Goal: Information Seeking & Learning: Find specific page/section

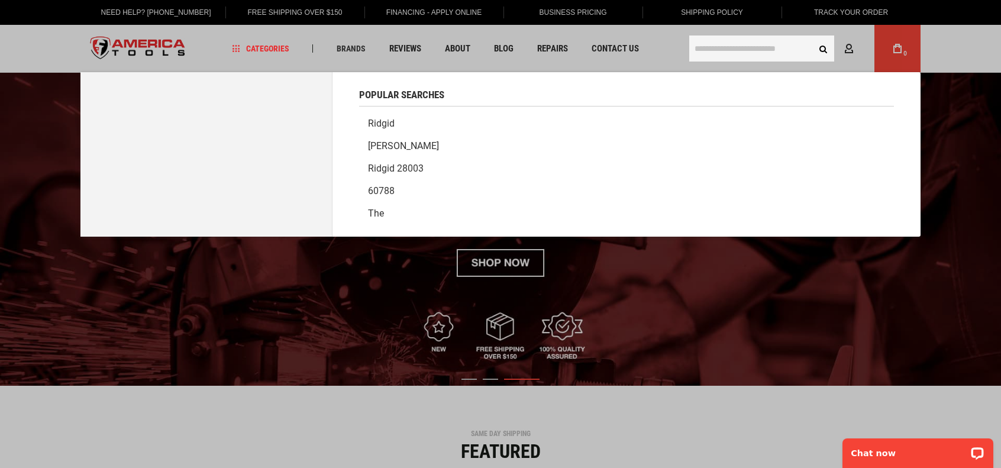
click at [733, 51] on input "text" at bounding box center [761, 49] width 145 height 26
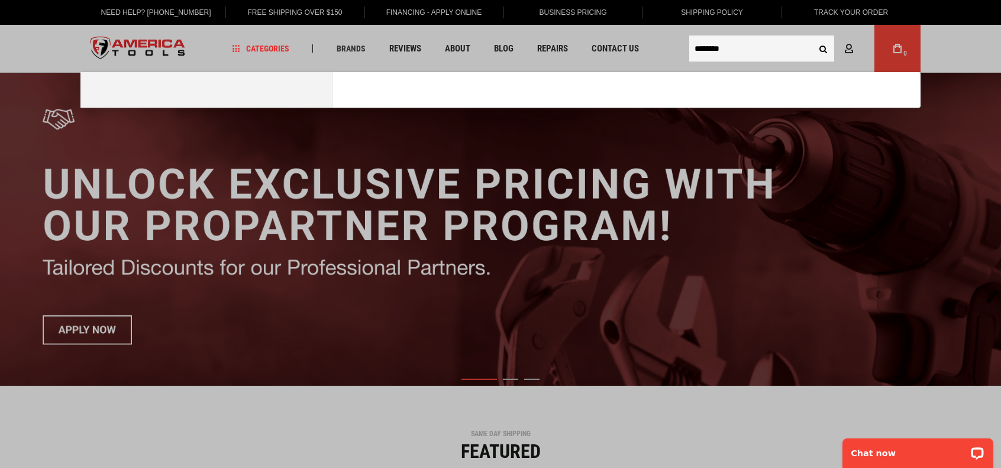
type input "********"
click at [812, 37] on button "Search" at bounding box center [823, 48] width 22 height 22
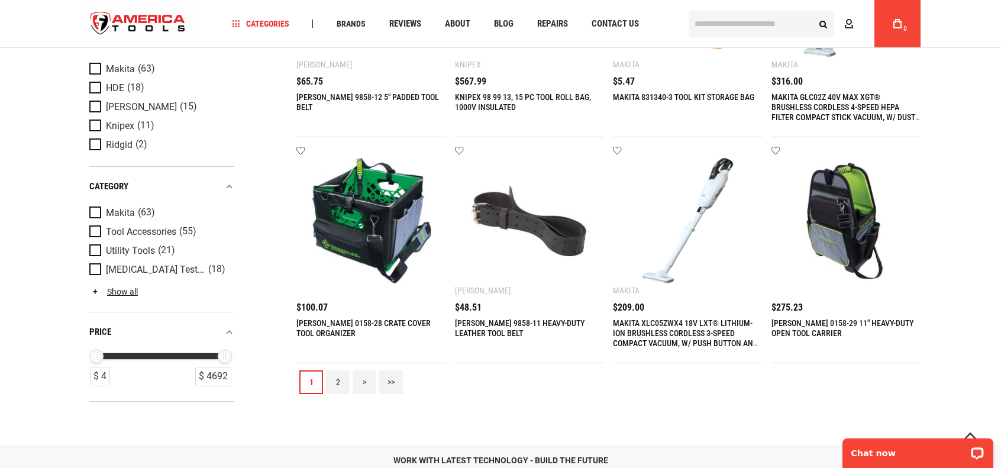
scroll to position [1420, 0]
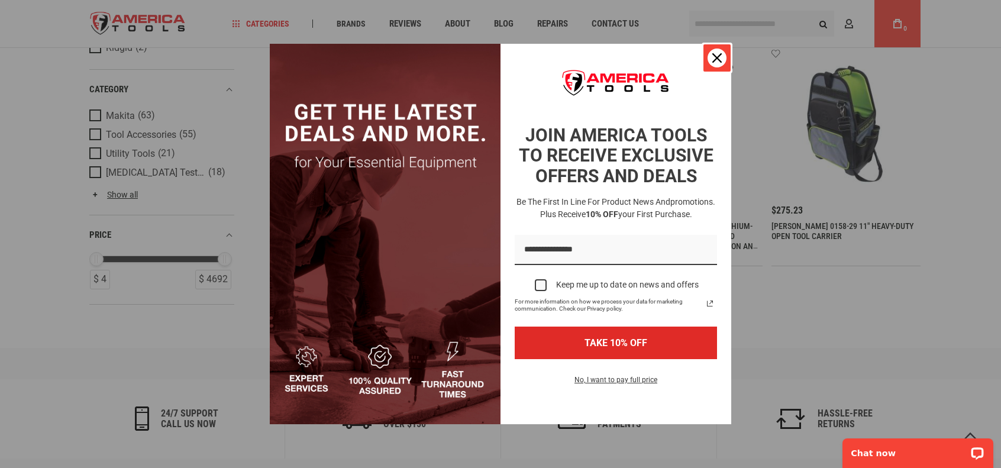
click at [720, 60] on icon "close icon" at bounding box center [716, 57] width 9 height 9
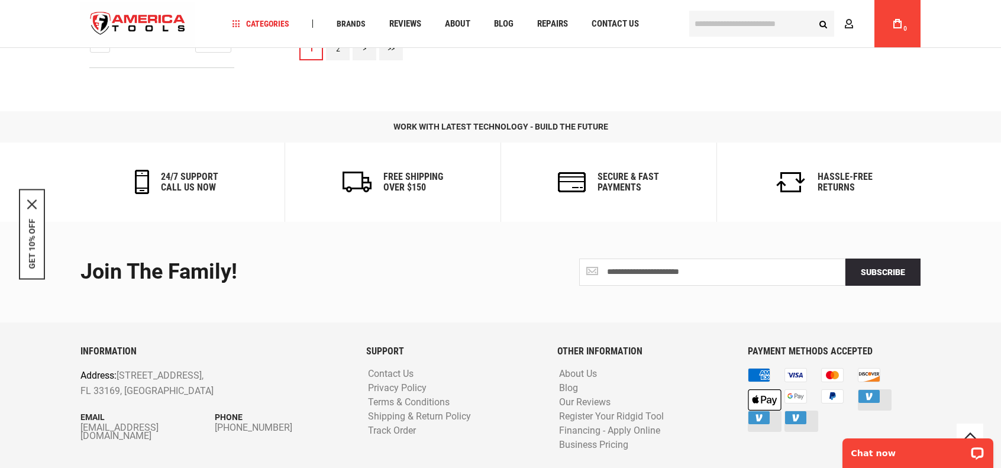
scroll to position [1538, 0]
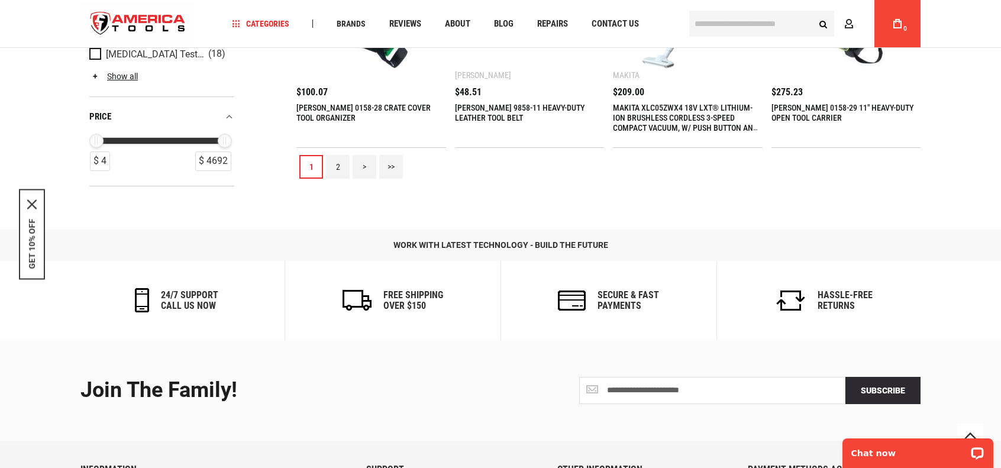
click at [332, 164] on link "2" at bounding box center [338, 167] width 24 height 24
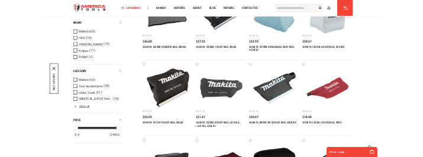
scroll to position [805, 0]
